Goal: Task Accomplishment & Management: Manage account settings

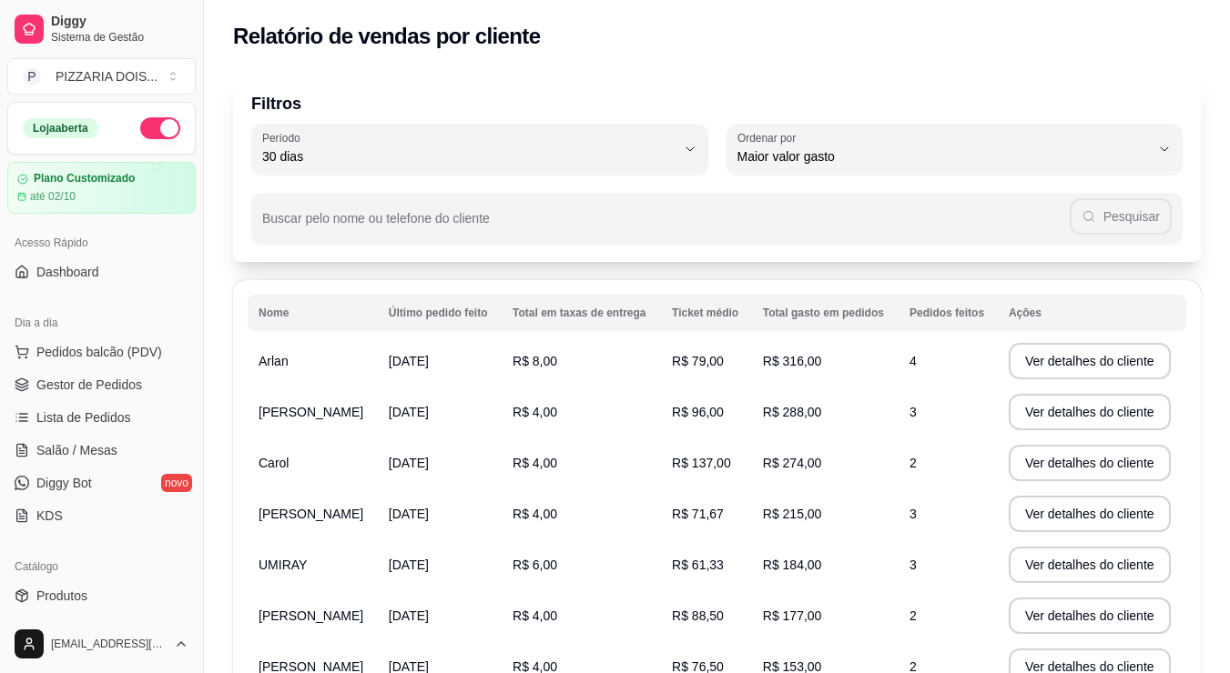
select select "30"
select select "HIGHEST_TOTAL_SPENT_WITH_ORDERS"
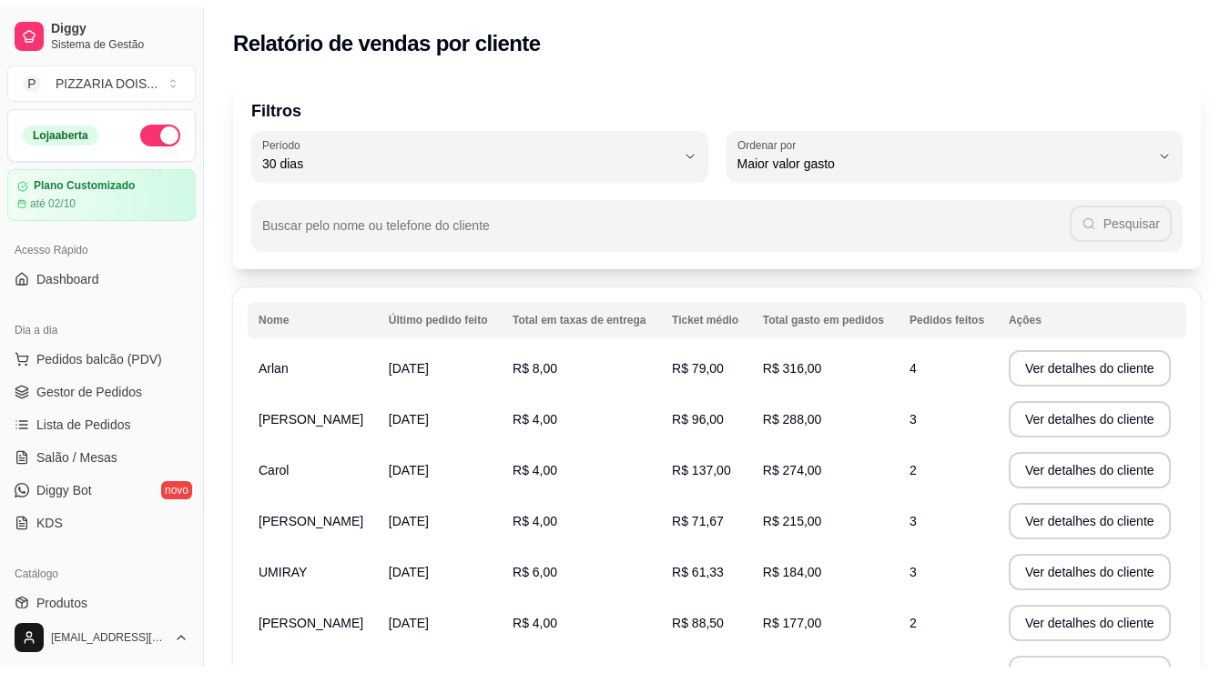
scroll to position [637, 0]
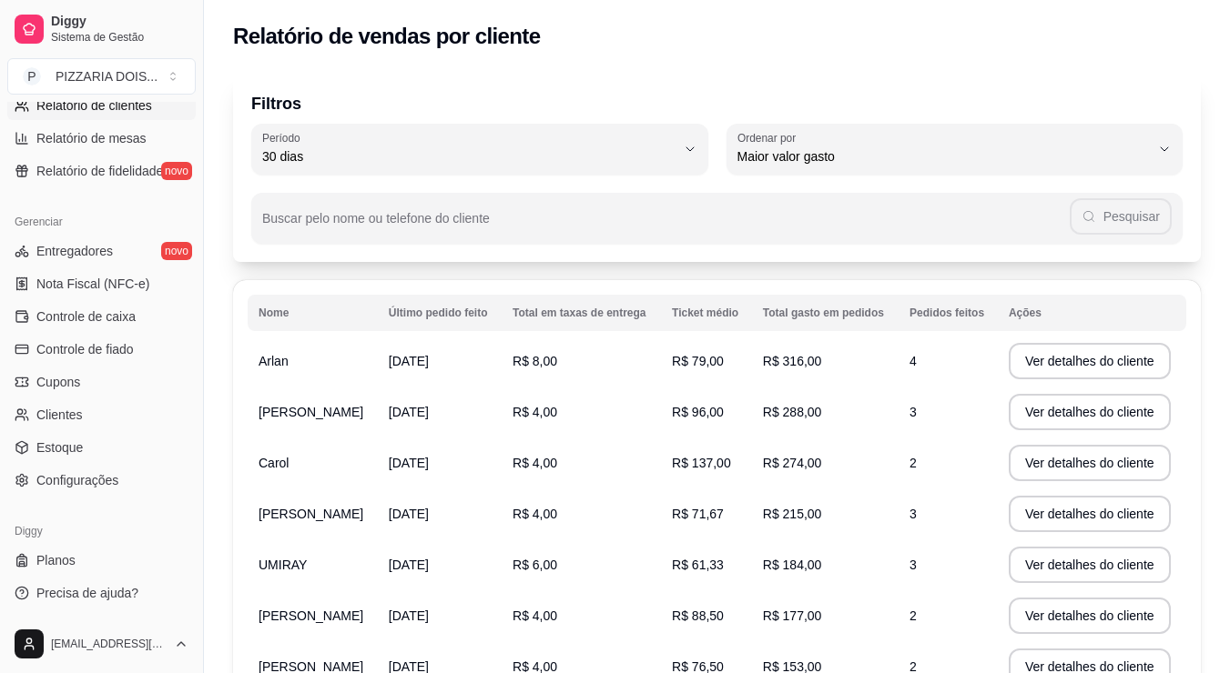
select select "ALL"
select select "0"
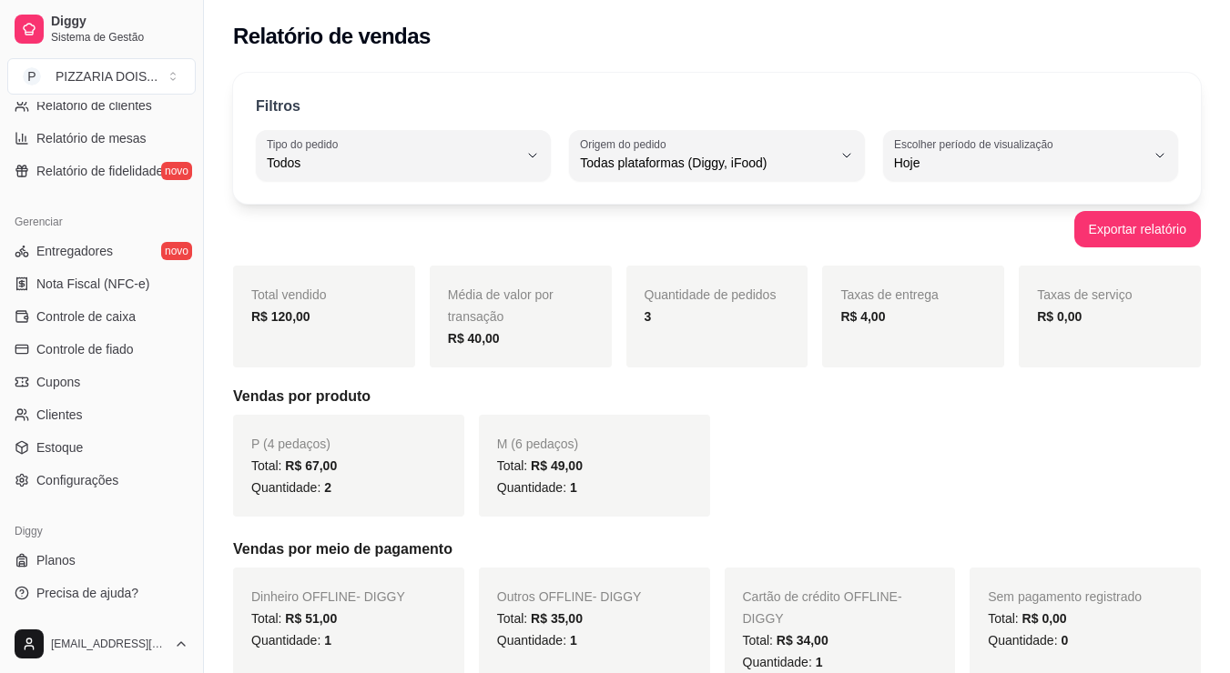
click at [132, 82] on span "Relatórios de vendas" at bounding box center [96, 73] width 120 height 18
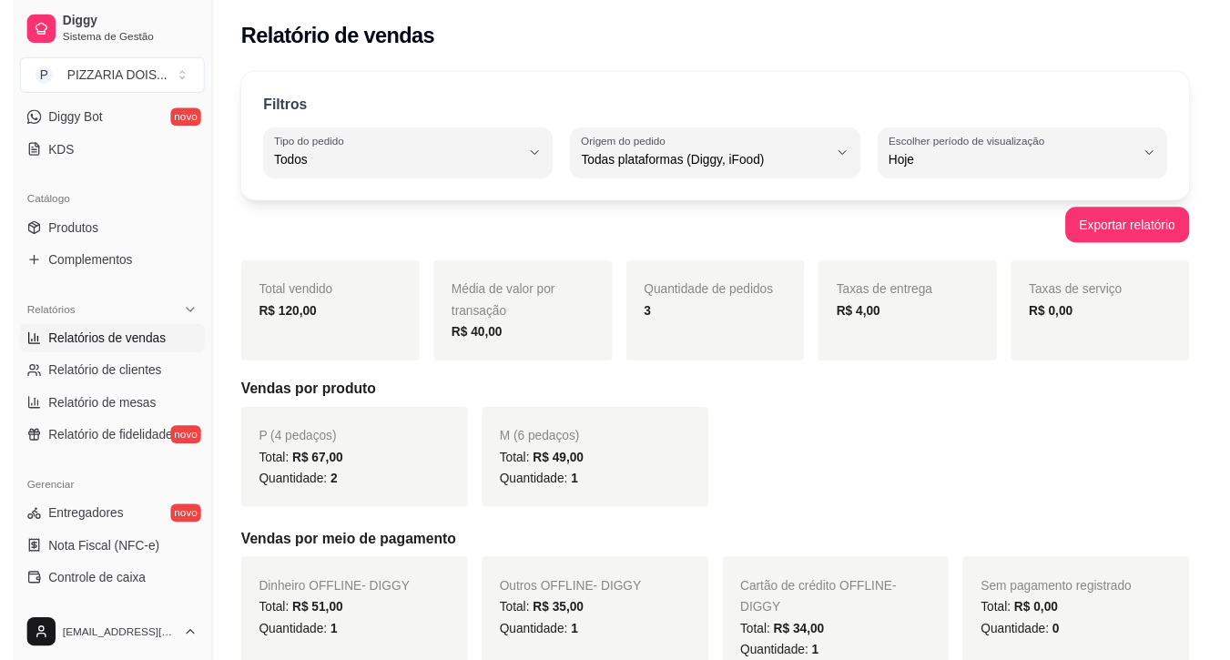
scroll to position [273, 0]
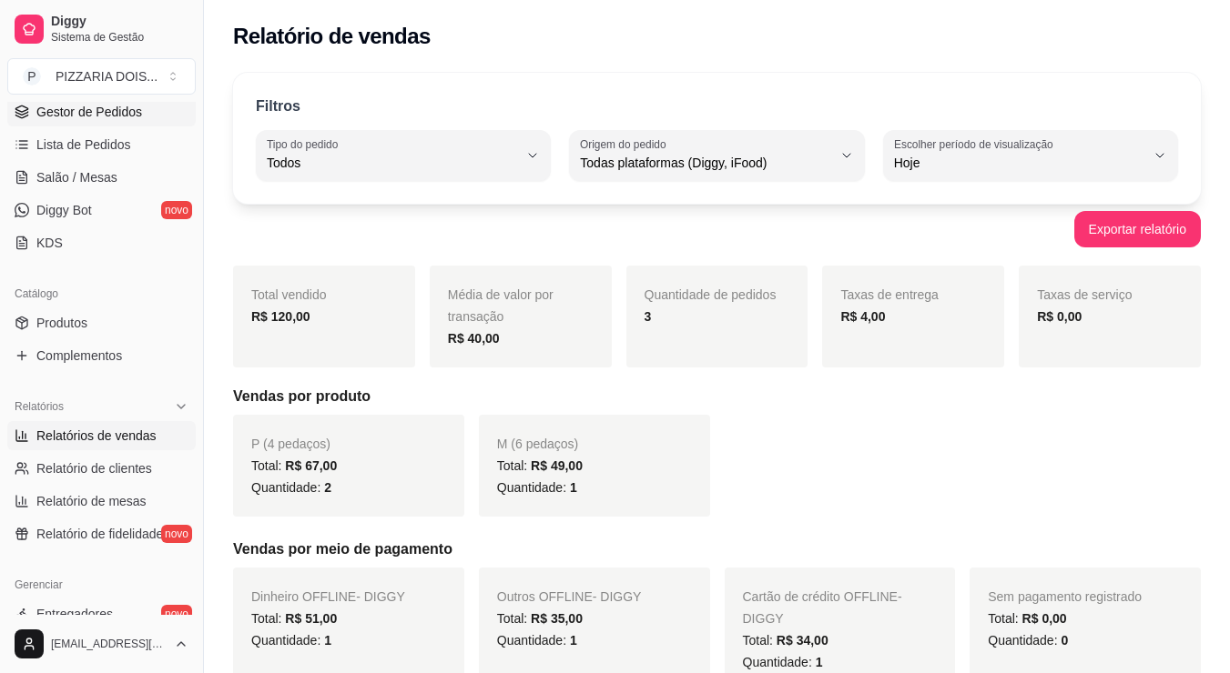
click at [92, 121] on span "Gestor de Pedidos" at bounding box center [89, 112] width 106 height 18
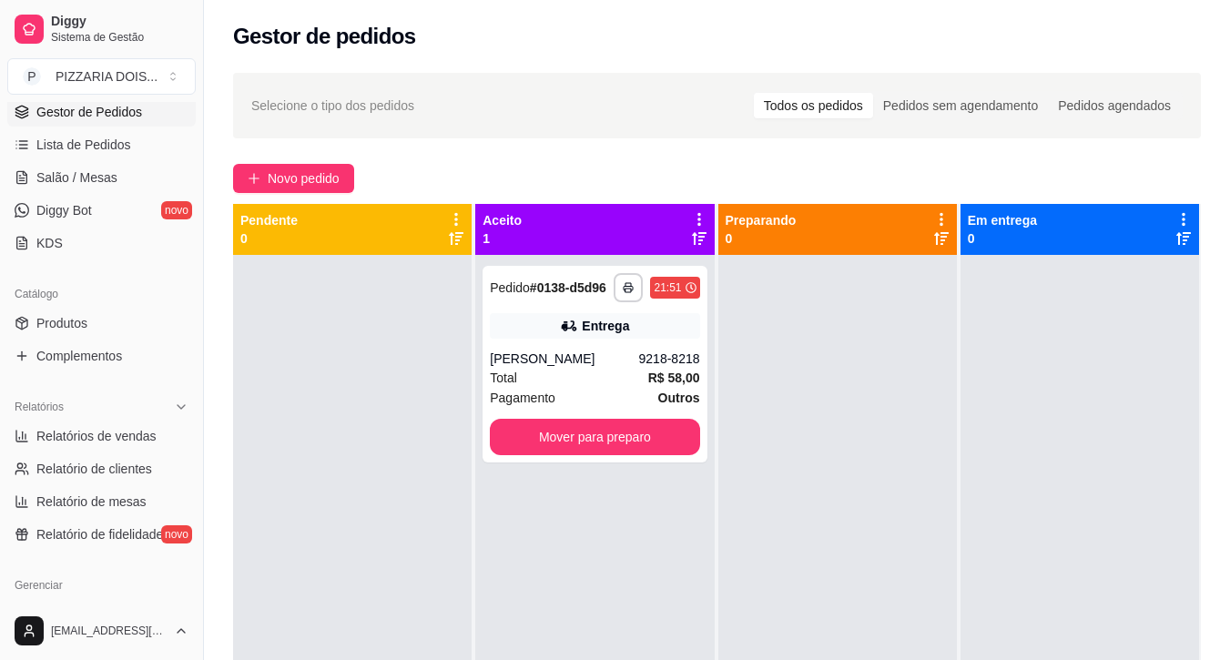
click at [524, 389] on div "**********" at bounding box center [594, 585] width 238 height 660
click at [635, 455] on button "Mover para preparo" at bounding box center [594, 437] width 209 height 36
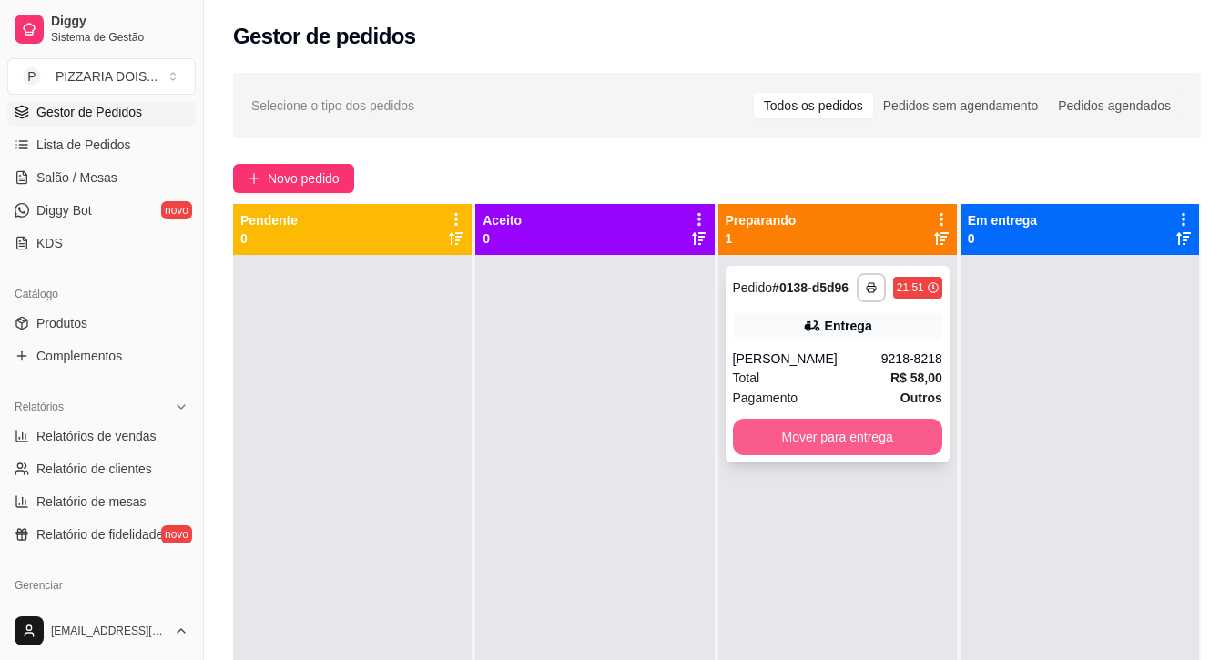
click at [867, 455] on button "Mover para entrega" at bounding box center [837, 437] width 209 height 36
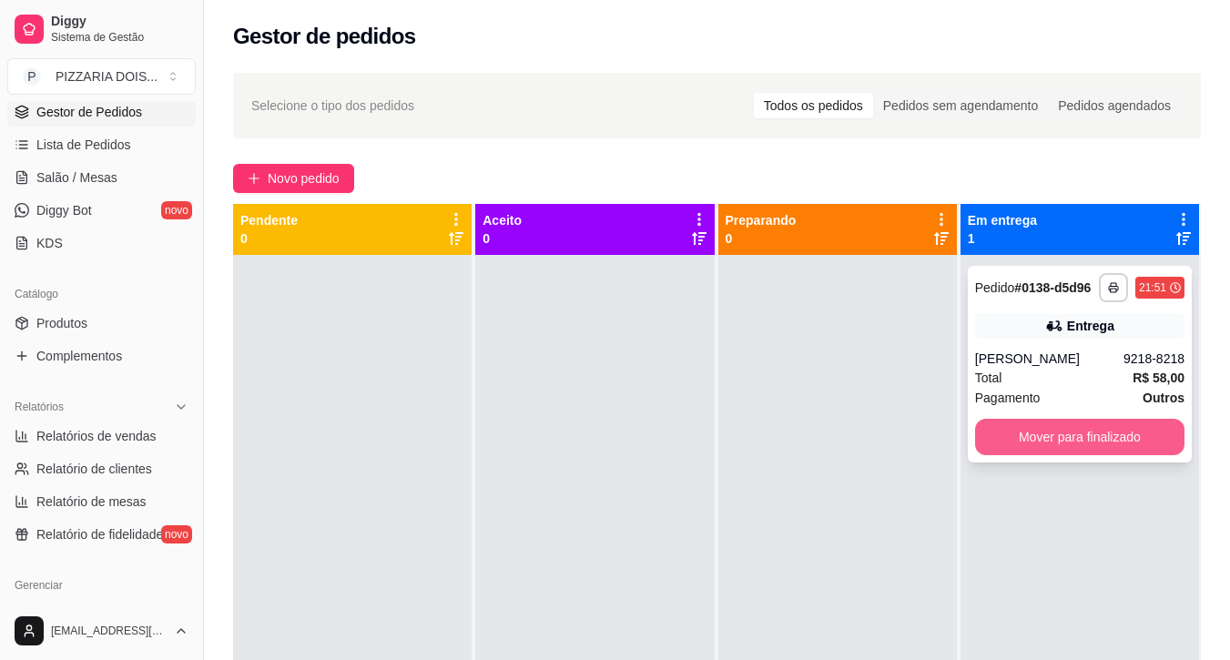
click at [1043, 455] on button "Mover para finalizado" at bounding box center [1079, 437] width 209 height 36
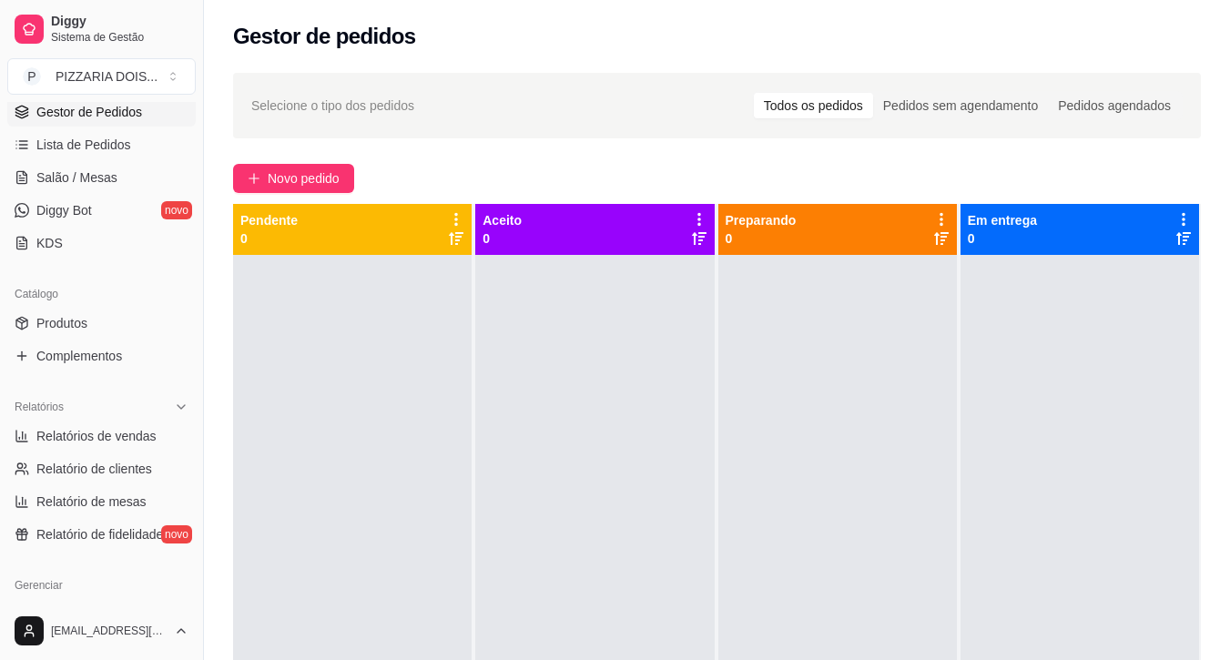
click at [1135, 39] on div "Gestor de pedidos" at bounding box center [716, 36] width 967 height 29
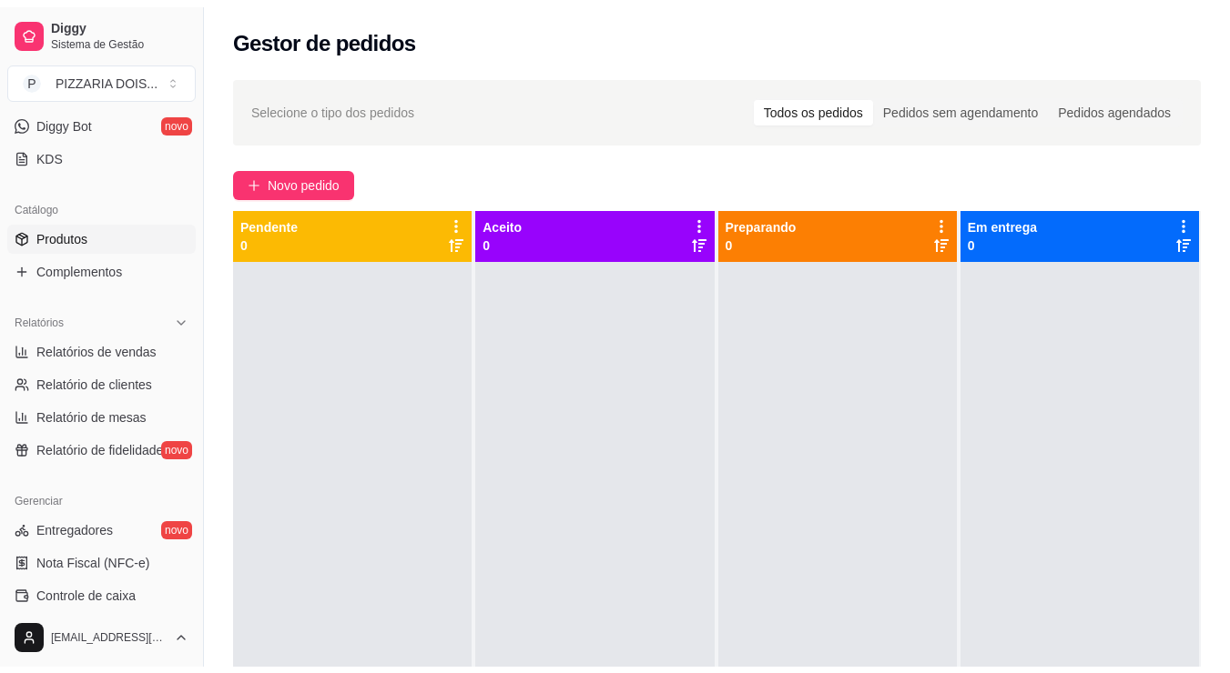
scroll to position [455, 0]
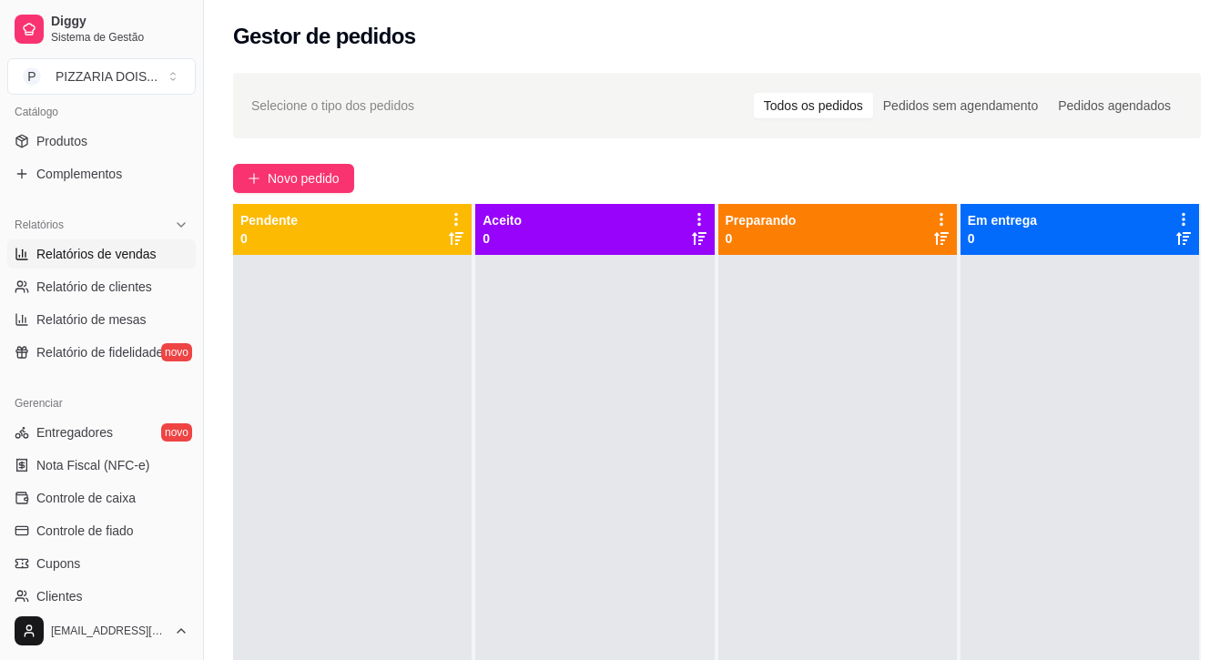
click at [134, 263] on span "Relatórios de vendas" at bounding box center [96, 254] width 120 height 18
select select "ALL"
select select "0"
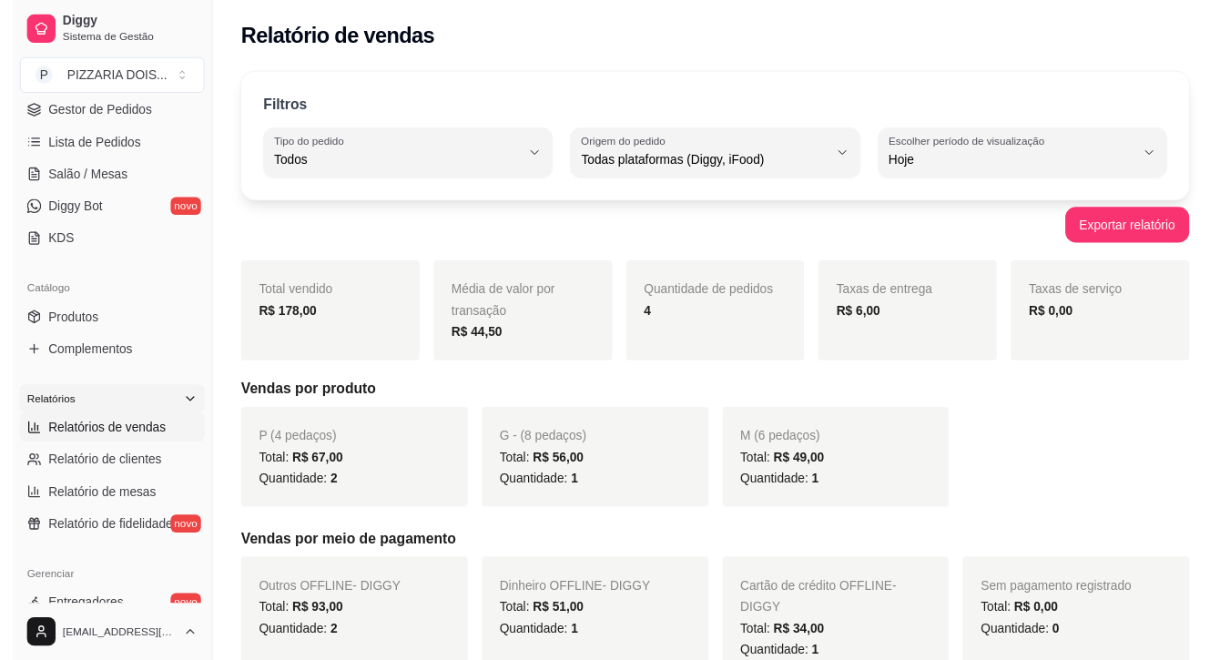
scroll to position [182, 0]
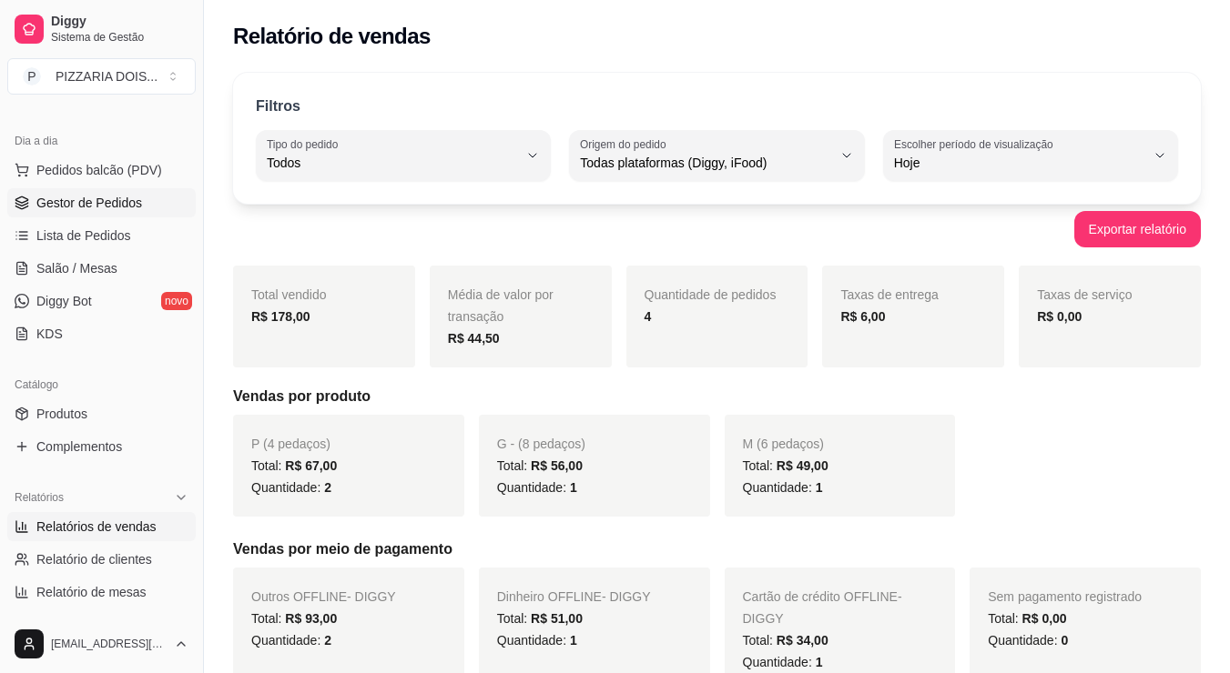
click at [116, 212] on span "Gestor de Pedidos" at bounding box center [89, 203] width 106 height 18
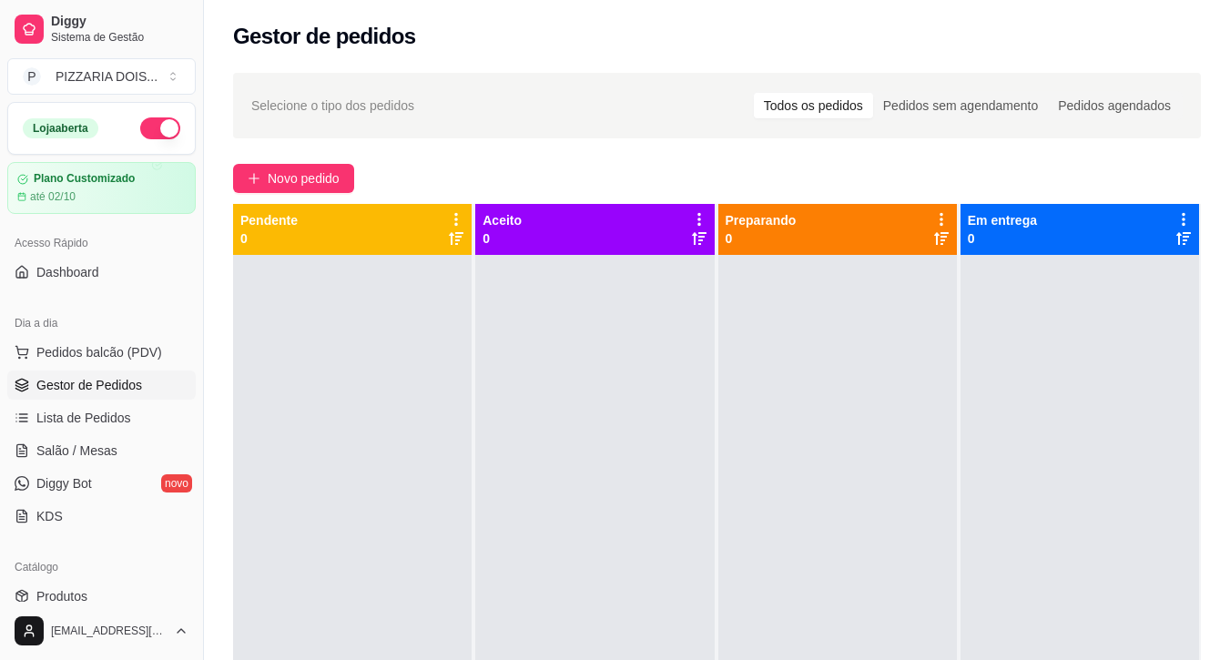
click at [180, 139] on button "button" at bounding box center [160, 128] width 40 height 22
